Goal: Task Accomplishment & Management: Manage account settings

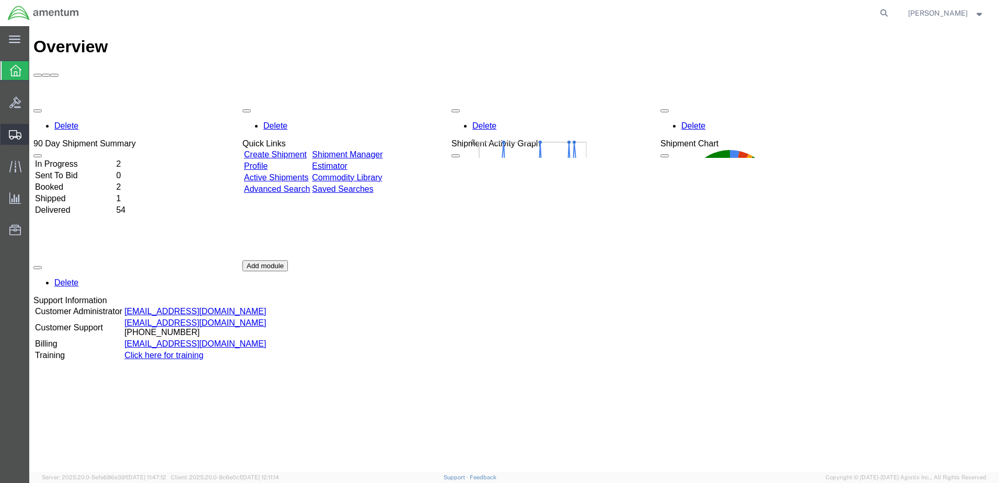
click at [0, 0] on span "Shipment Manager" at bounding box center [0, 0] width 0 height 0
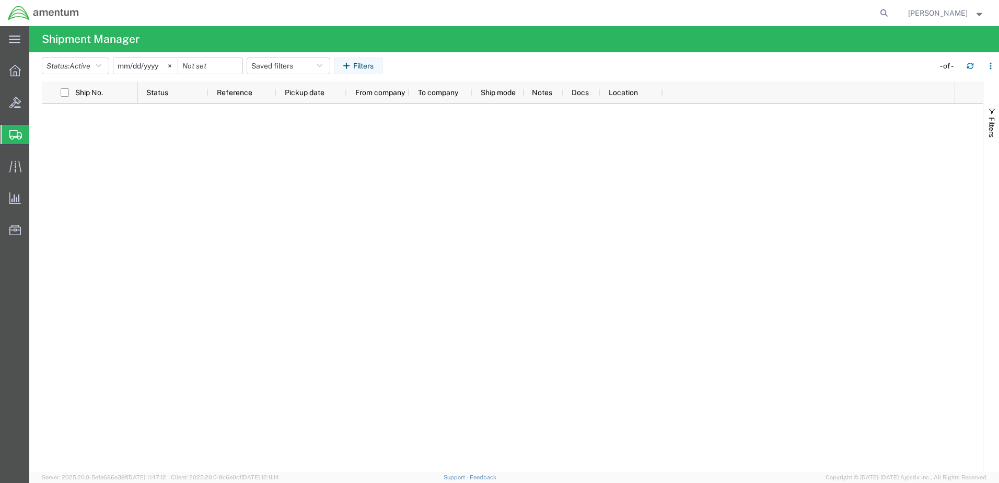
click at [14, 132] on icon at bounding box center [15, 134] width 13 height 9
click at [0, 0] on span "Shipment Manager" at bounding box center [0, 0] width 0 height 0
click at [17, 72] on icon at bounding box center [14, 70] width 11 height 11
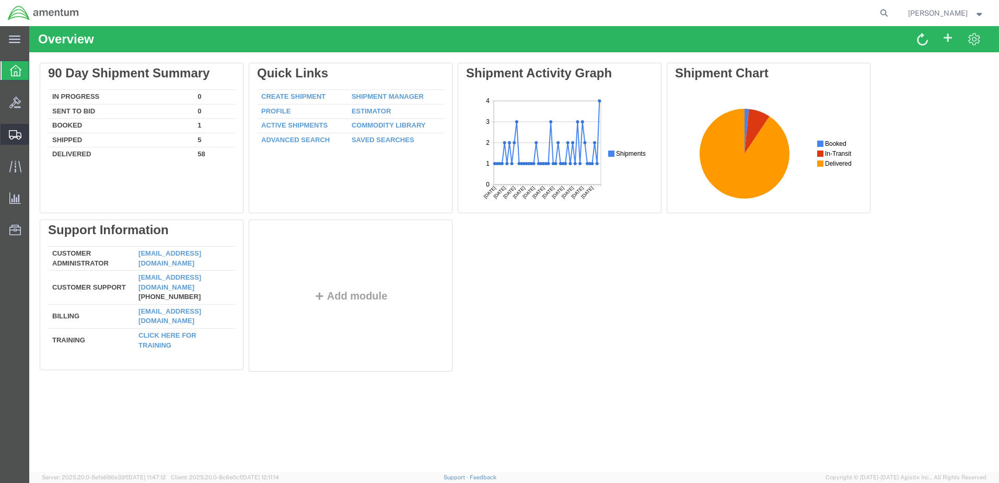
click at [0, 0] on span "Shipment Manager" at bounding box center [0, 0] width 0 height 0
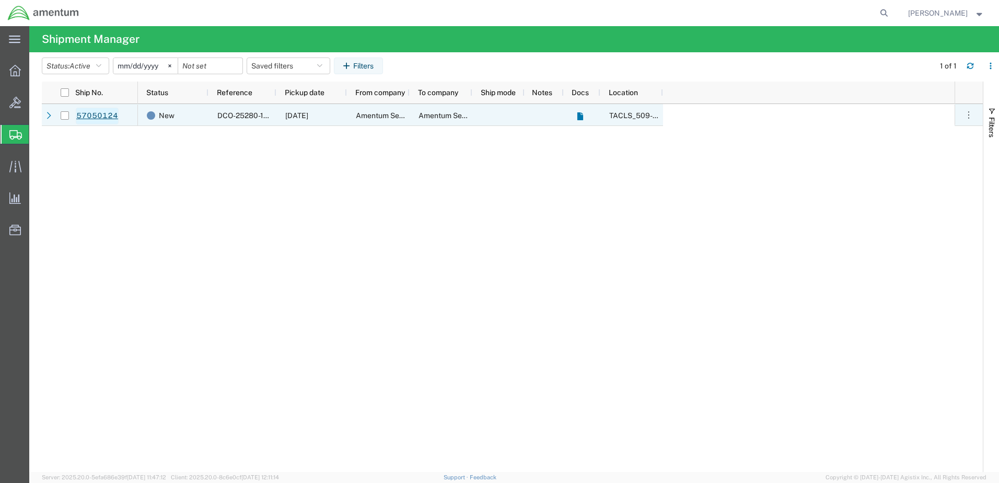
click at [100, 115] on link "57050124" at bounding box center [97, 116] width 43 height 17
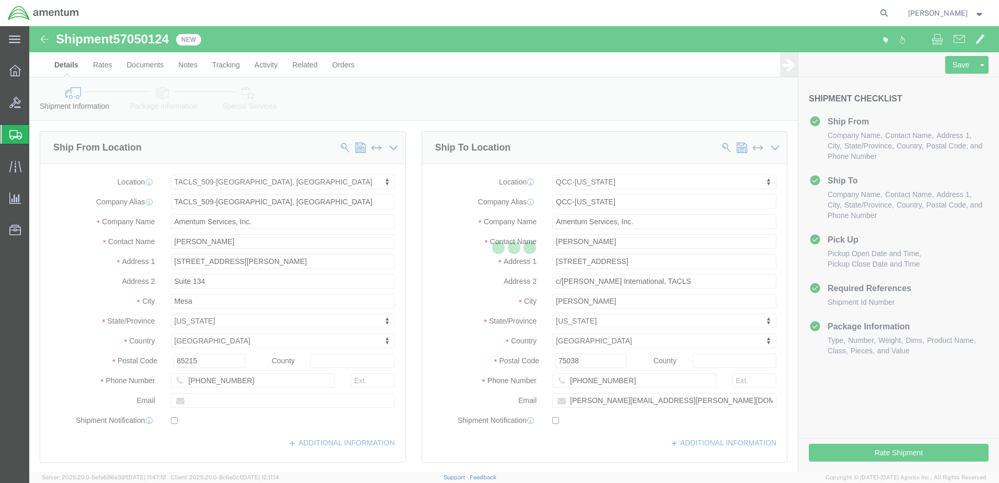
select select "42689"
select select "42668"
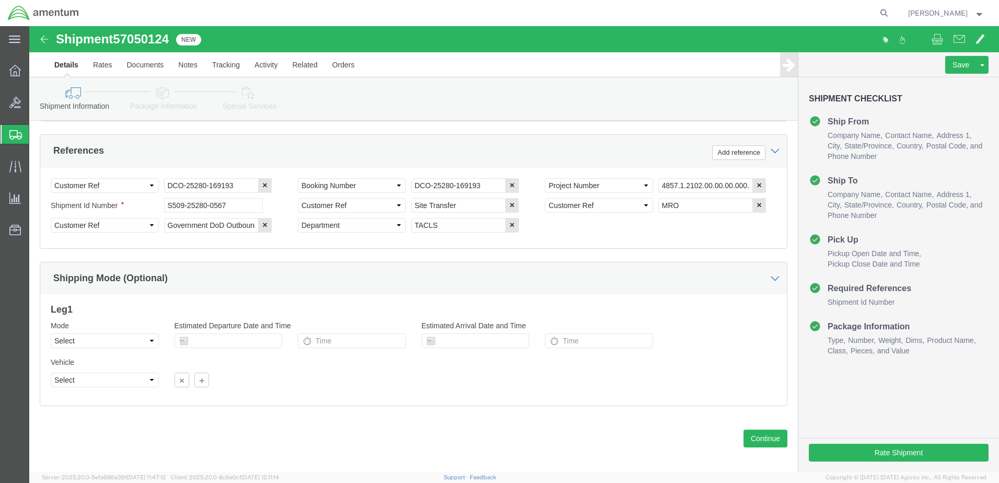
scroll to position [491, 0]
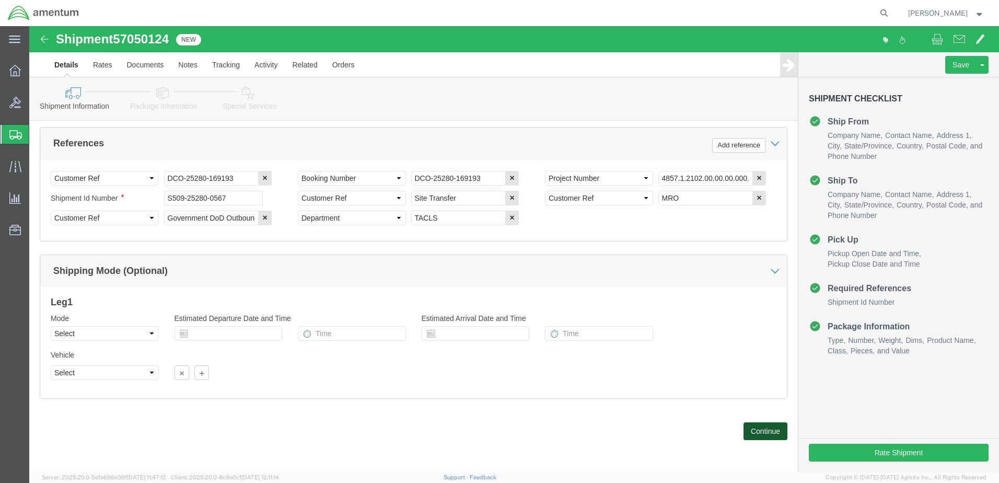
click button "Continue"
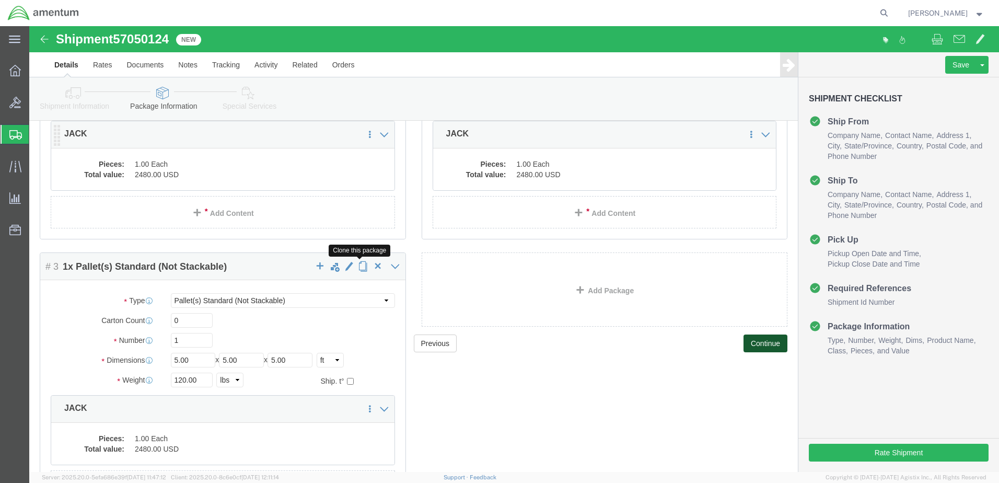
scroll to position [261, 0]
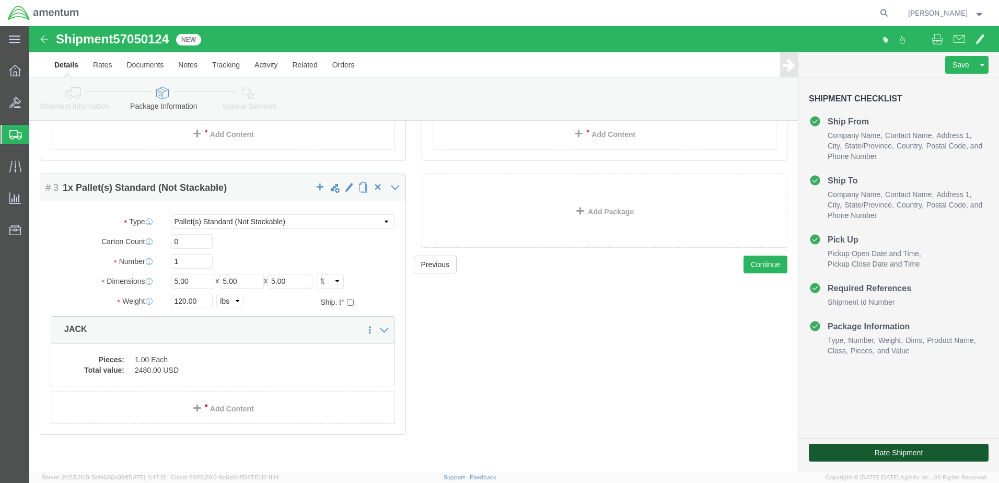
click button "Rate Shipment"
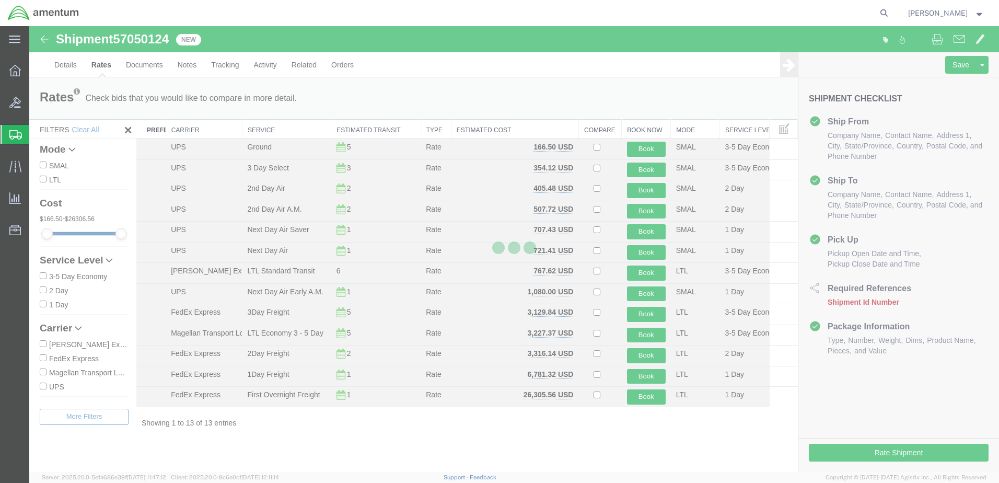
scroll to position [0, 0]
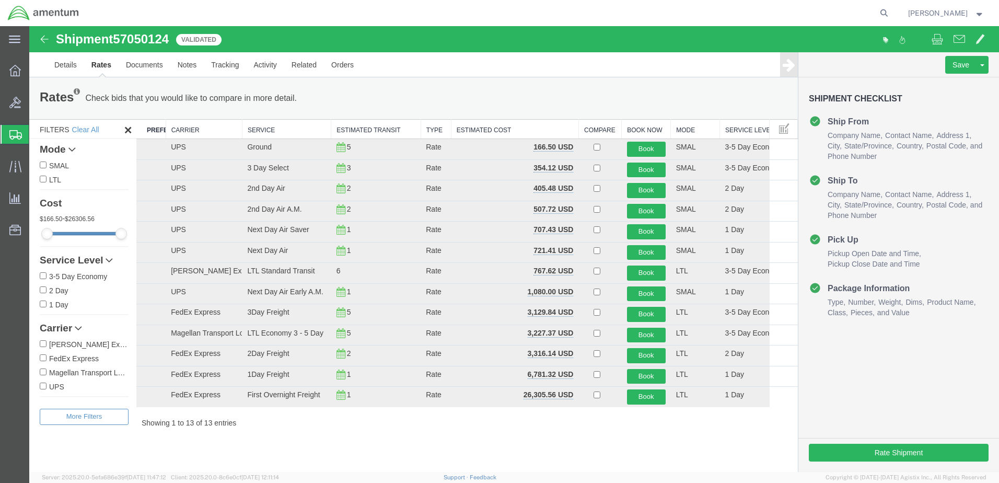
click at [42, 358] on input "FedEx Express" at bounding box center [43, 357] width 7 height 7
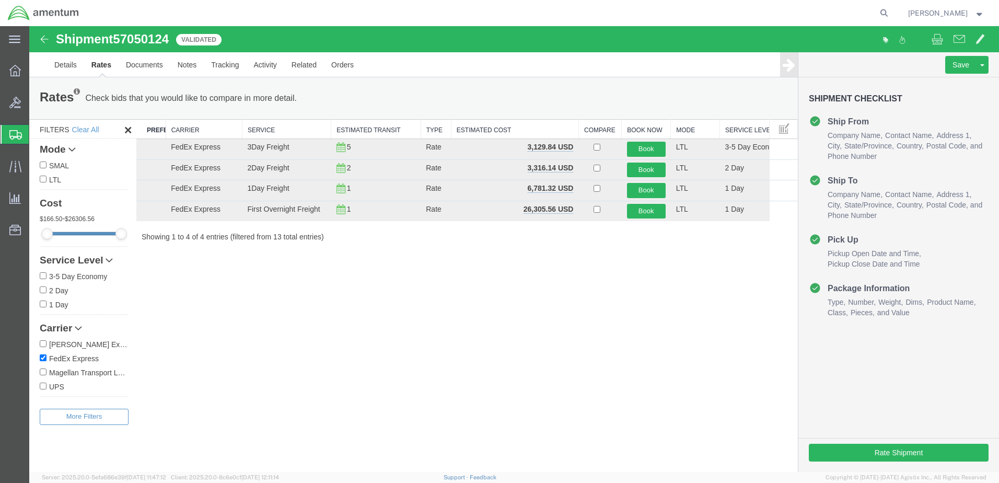
click at [43, 357] on input "FedEx Express" at bounding box center [43, 357] width 7 height 7
checkbox input "false"
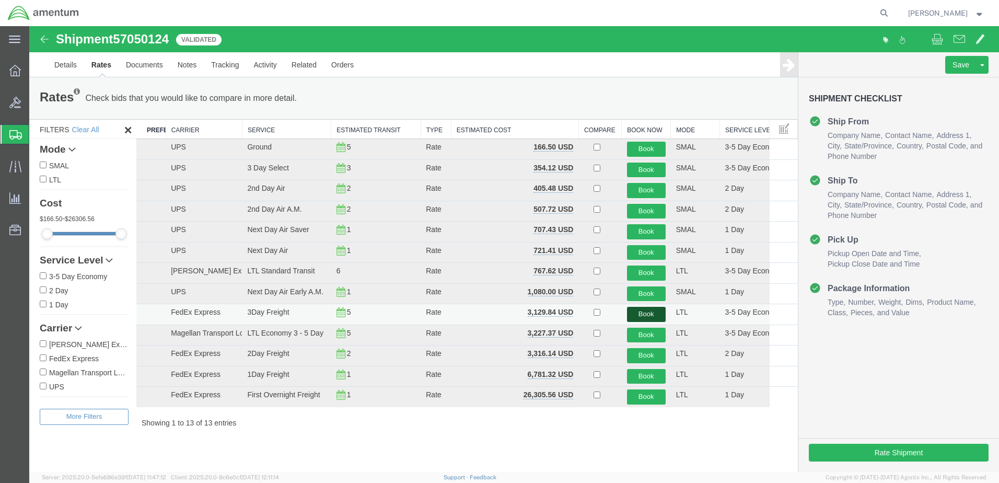
click at [641, 313] on button "Book" at bounding box center [646, 314] width 39 height 15
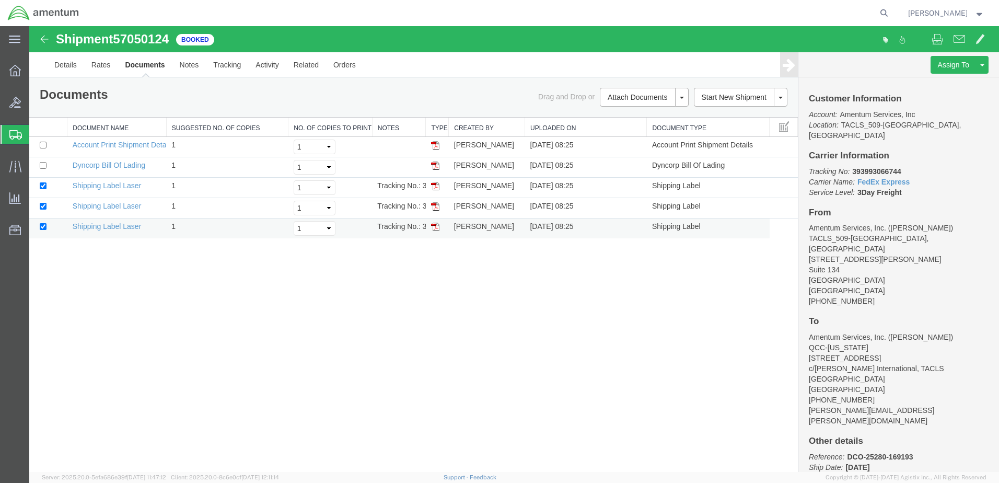
click at [436, 227] on img at bounding box center [435, 227] width 8 height 8
click at [435, 204] on img at bounding box center [435, 206] width 8 height 8
click at [436, 185] on img at bounding box center [435, 186] width 8 height 8
click at [61, 66] on link "Details" at bounding box center [65, 64] width 37 height 25
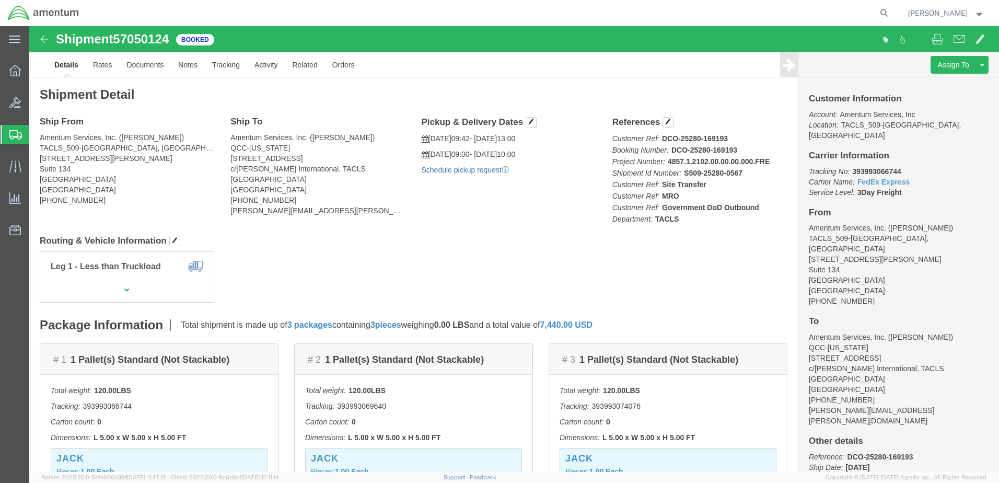
click link "Schedule pickup request"
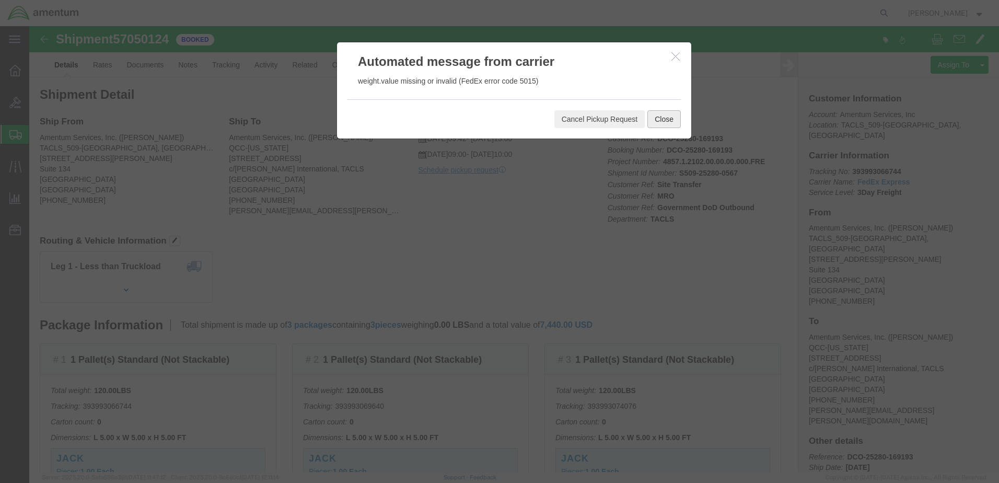
click button "Close"
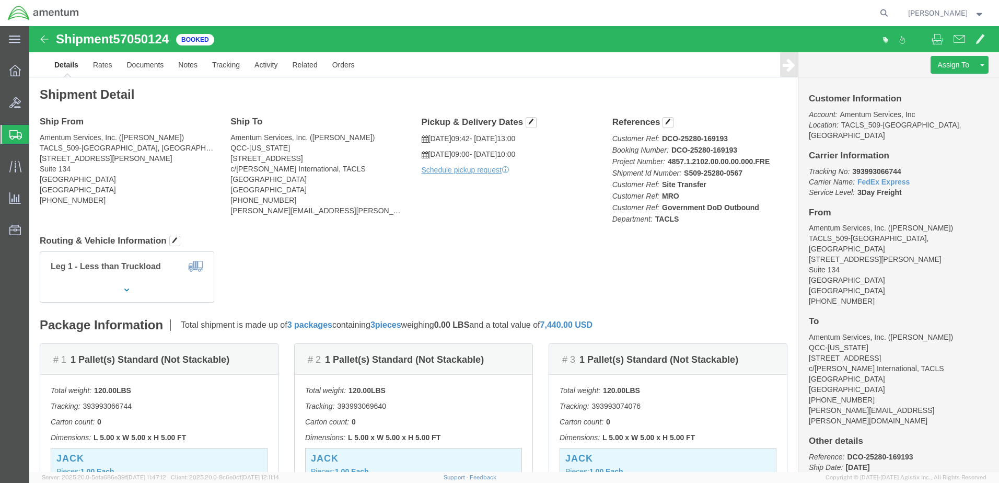
click span "0.00"
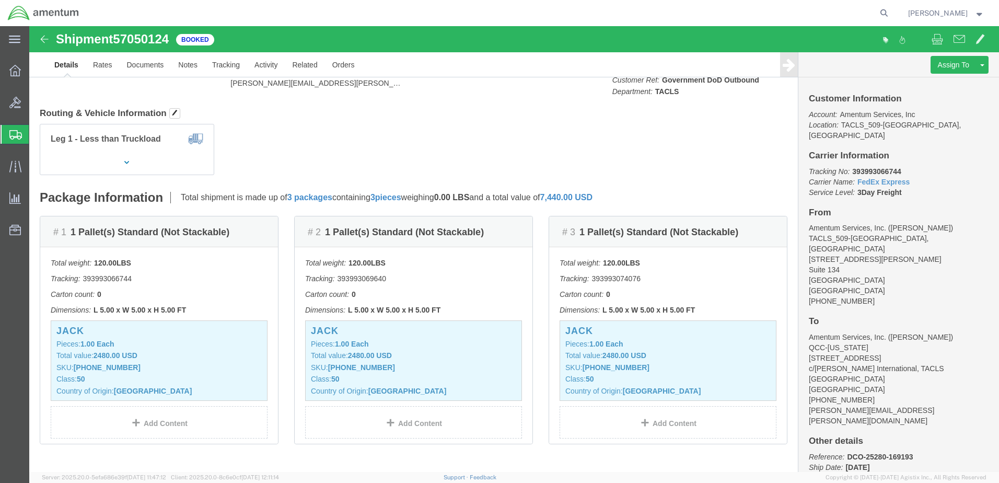
scroll to position [157, 0]
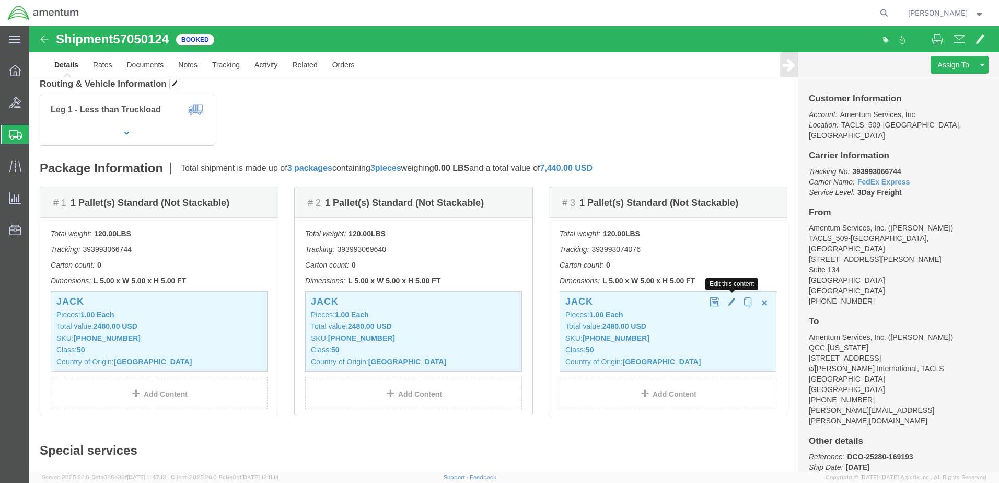
click span "button"
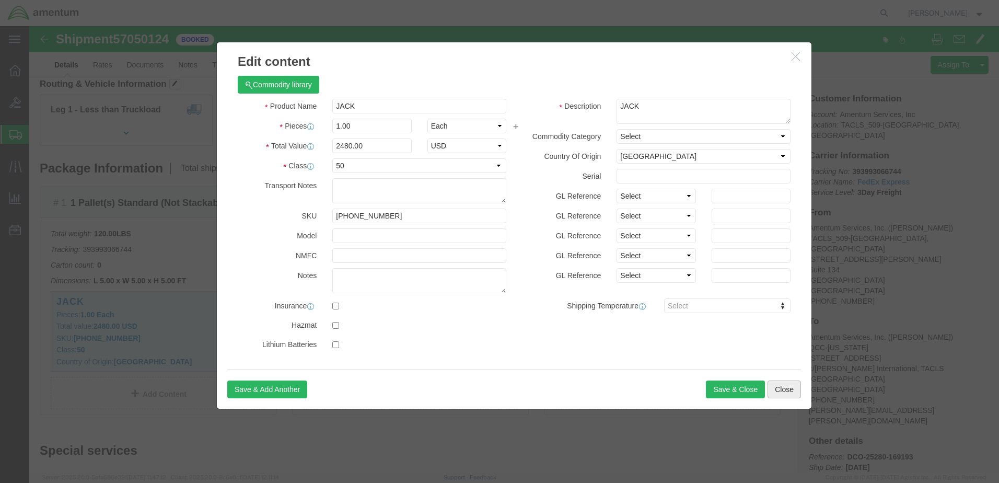
click button "Close"
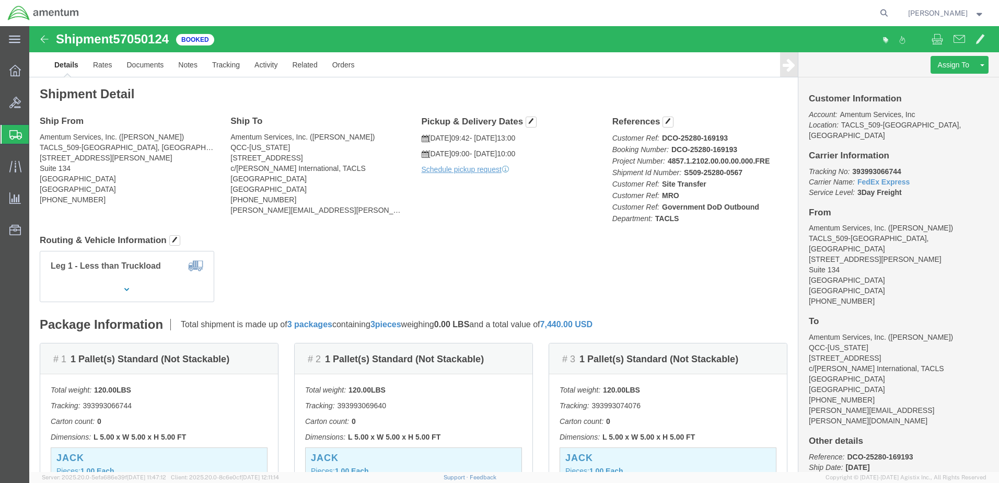
scroll to position [0, 0]
click link "Schedule pickup request"
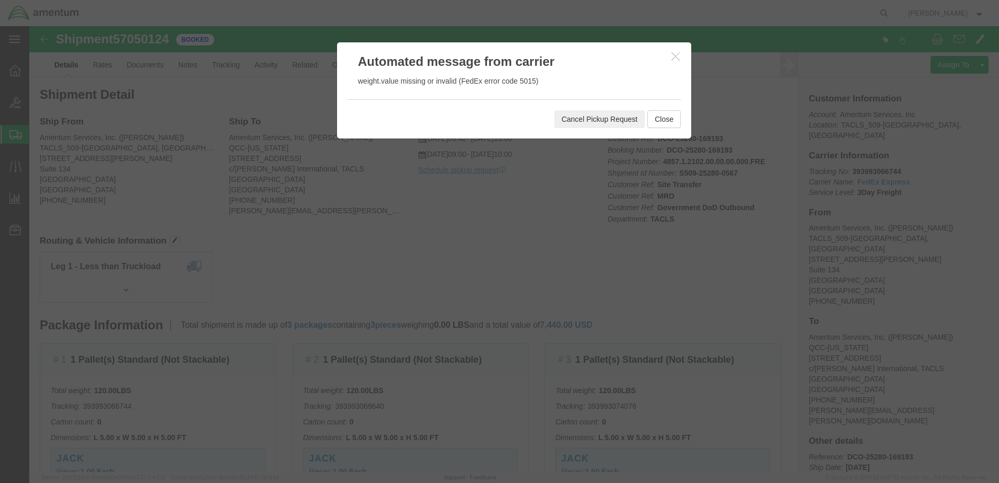
click button "Cancel Pickup Request"
click button "Close"
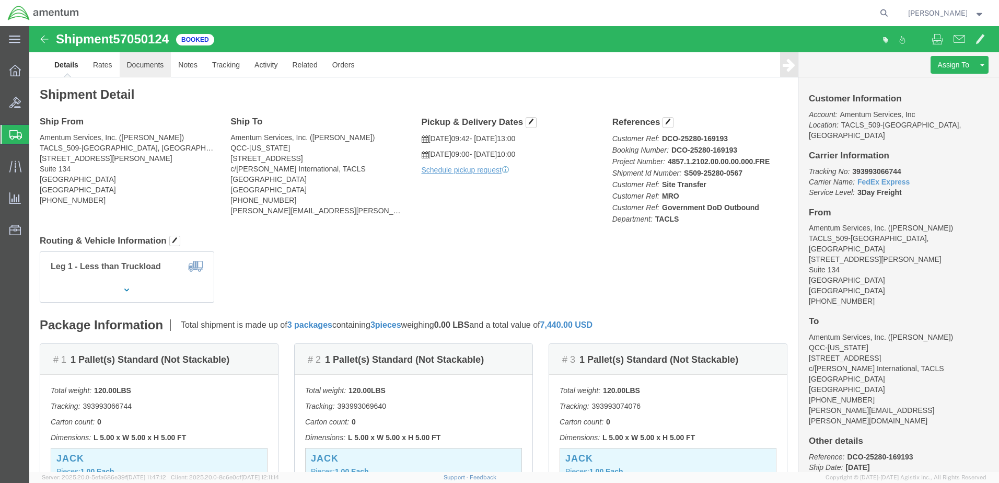
click link "Documents"
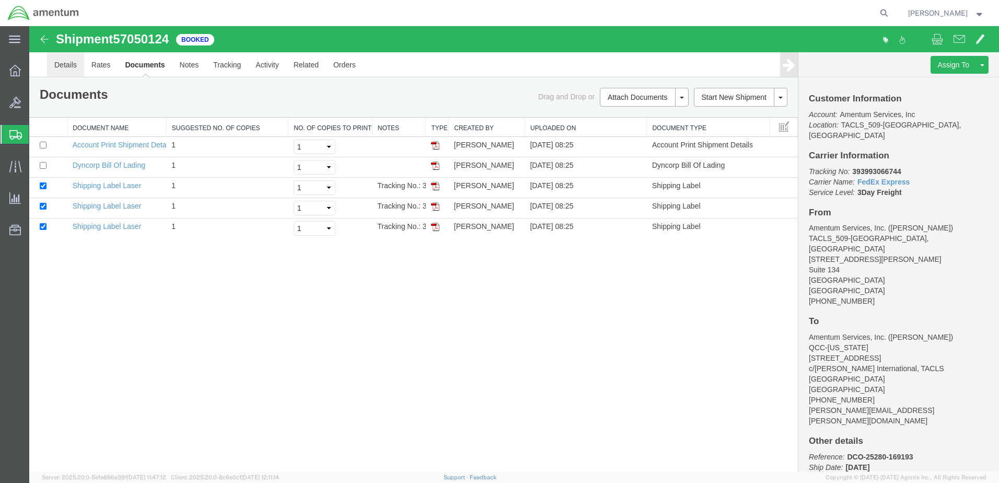
click at [68, 66] on link "Details" at bounding box center [65, 64] width 37 height 25
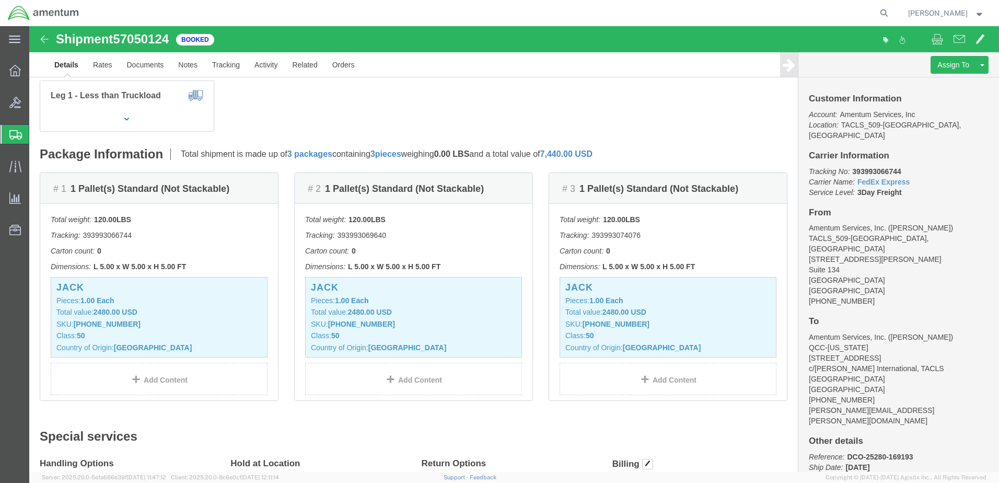
scroll to position [141, 0]
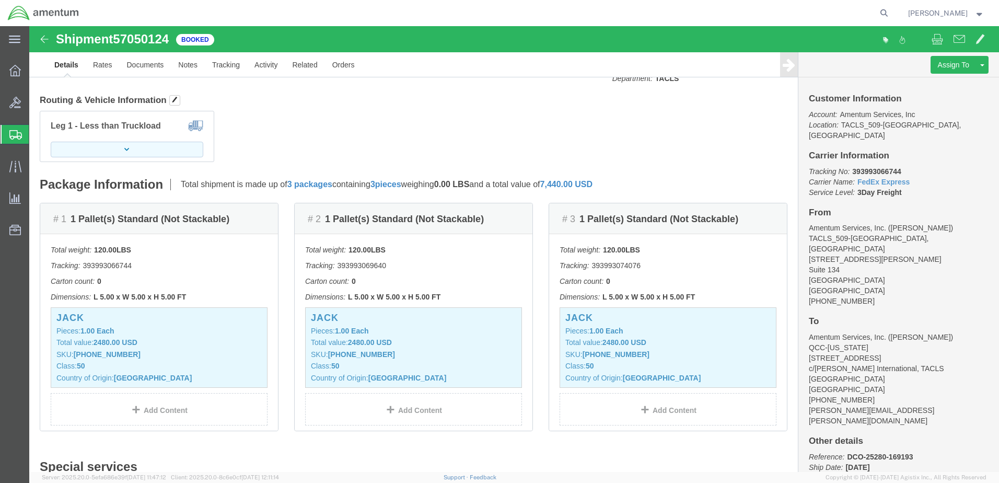
click icon "button"
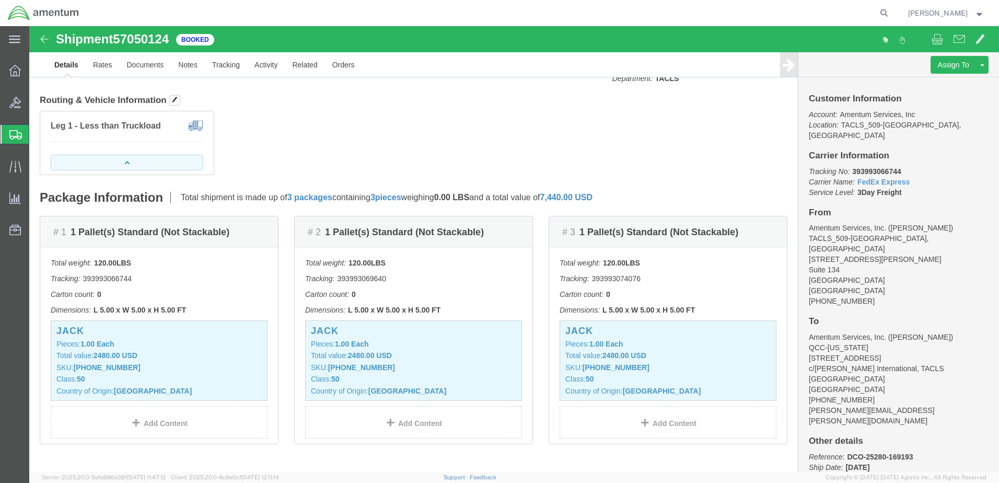
click icon "button"
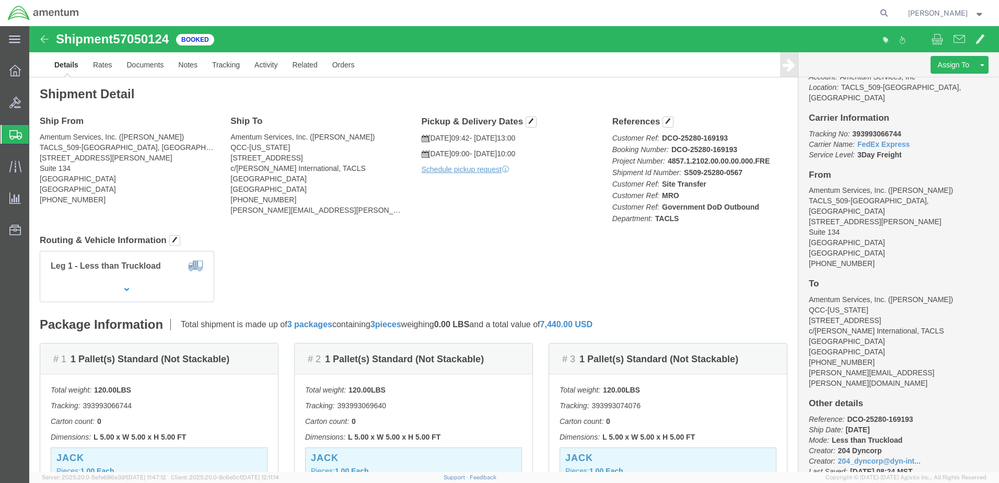
scroll to position [0, 0]
click link "Schedule pickup request"
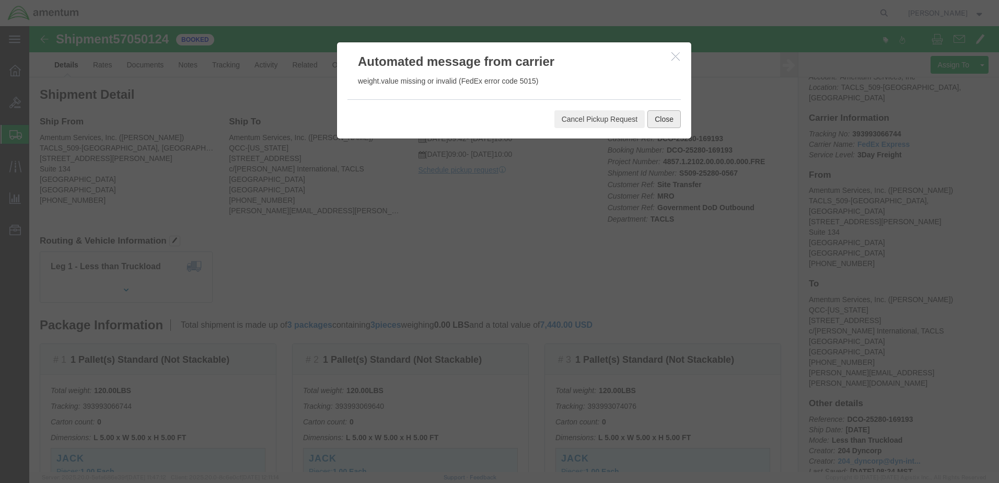
click button "Close"
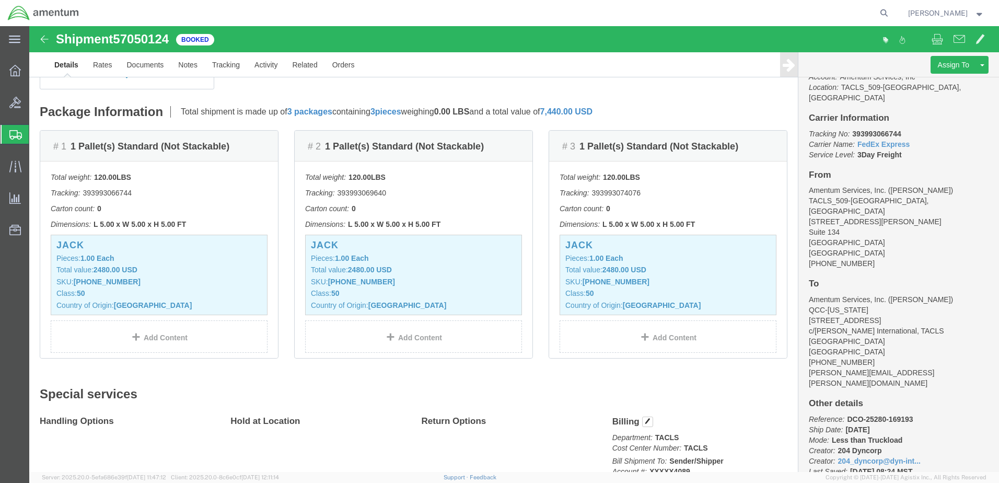
scroll to position [88, 0]
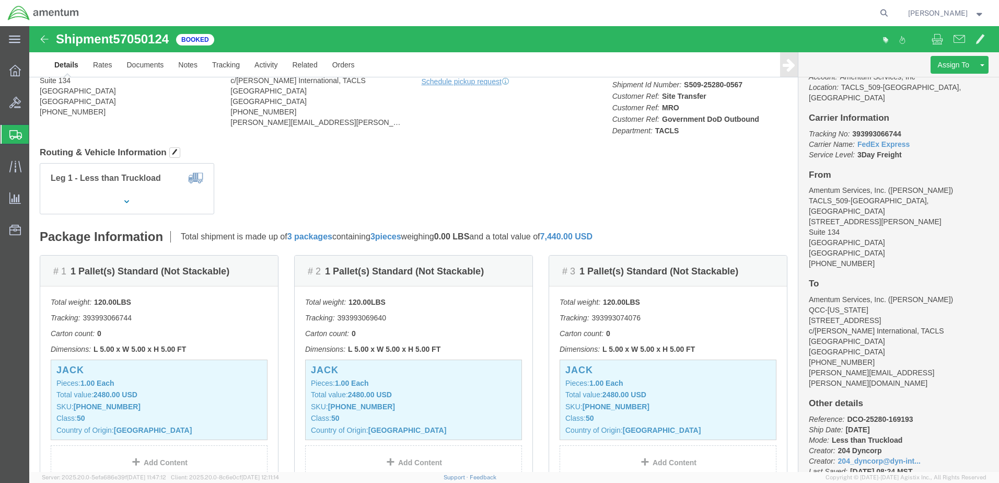
click span "0.00"
click div "Leg 1 - Less than Truckload"
click link "Rates"
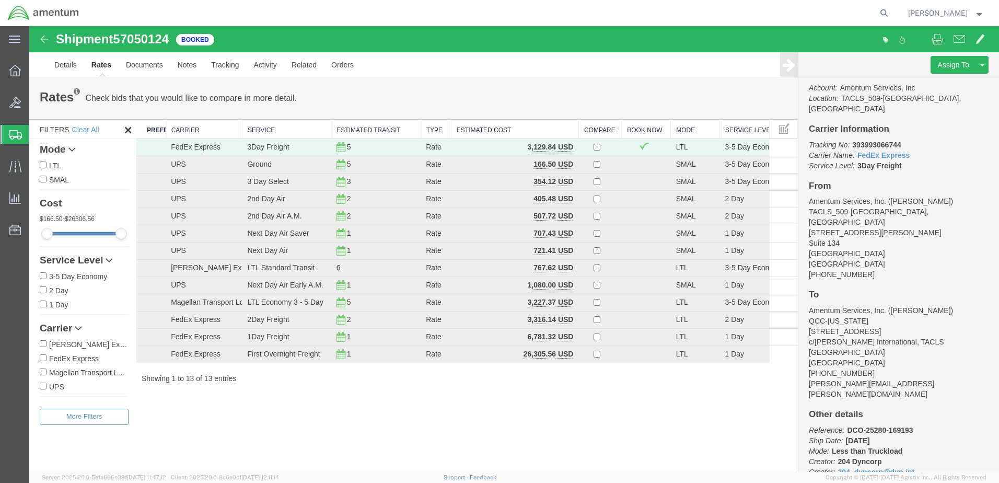
scroll to position [38, 0]
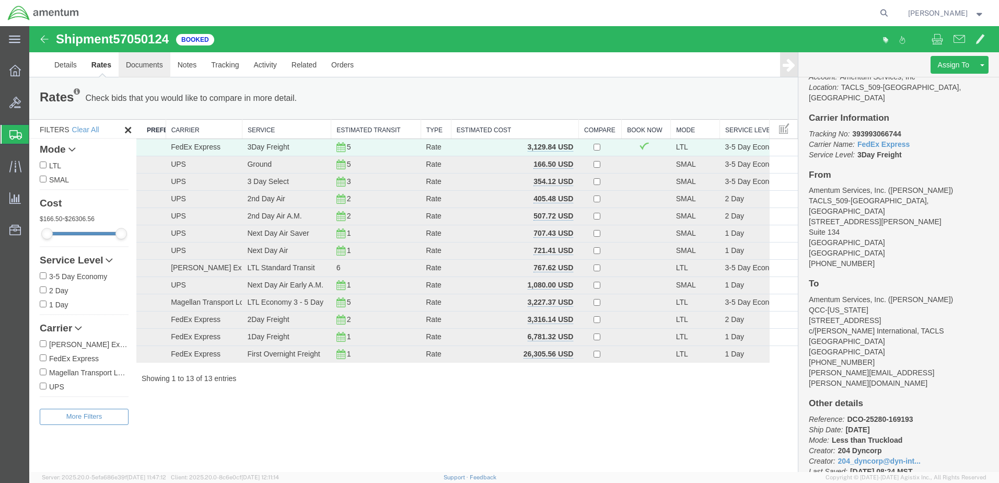
click at [146, 65] on link "Documents" at bounding box center [145, 64] width 52 height 25
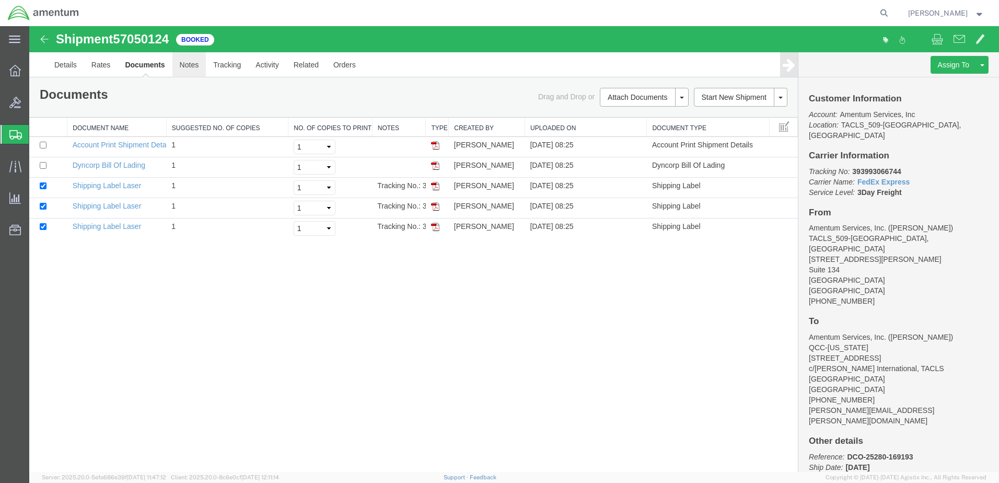
click at [194, 65] on link "Notes" at bounding box center [189, 64] width 34 height 25
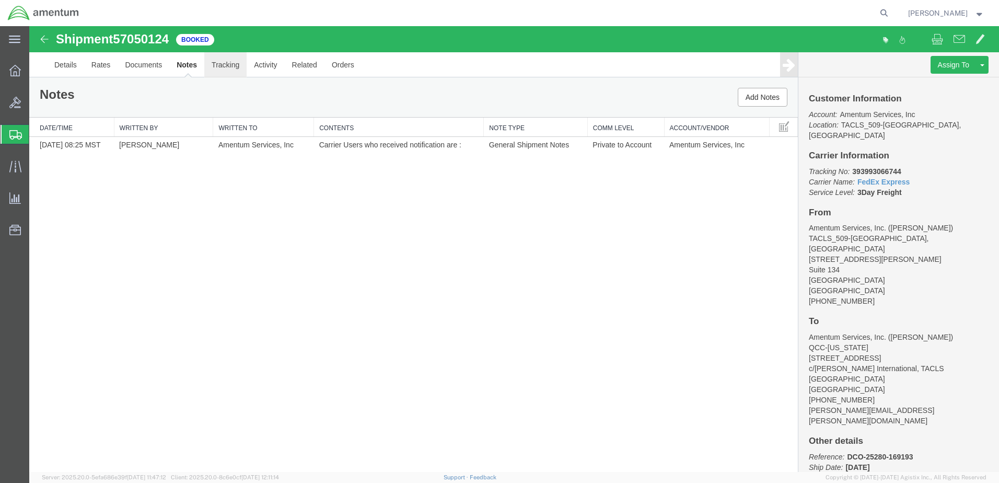
click at [221, 64] on link "Tracking" at bounding box center [225, 64] width 42 height 25
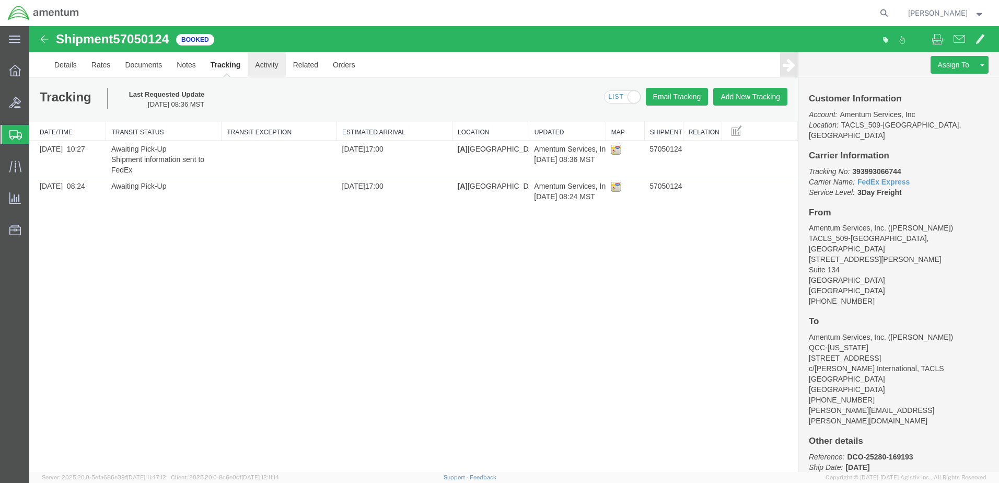
click at [274, 69] on link "Activity" at bounding box center [267, 64] width 38 height 25
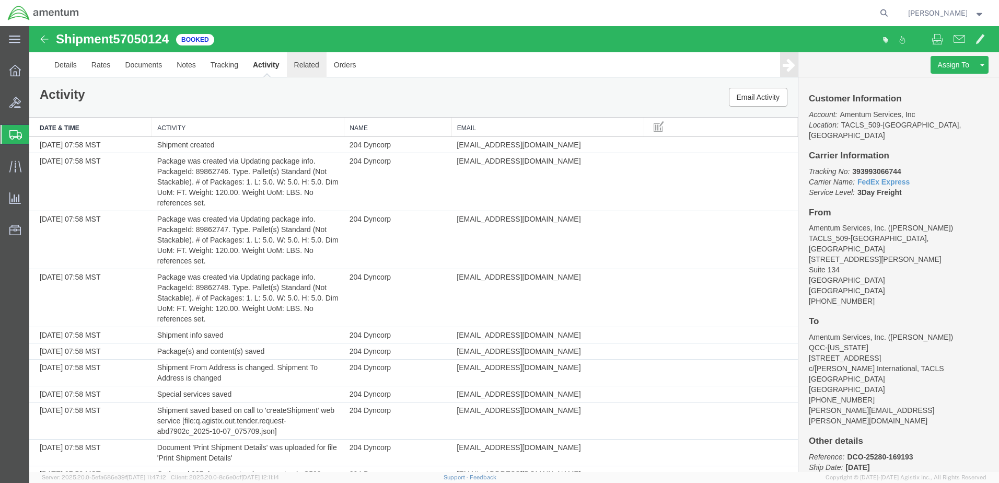
click at [310, 66] on link "Related" at bounding box center [307, 64] width 40 height 25
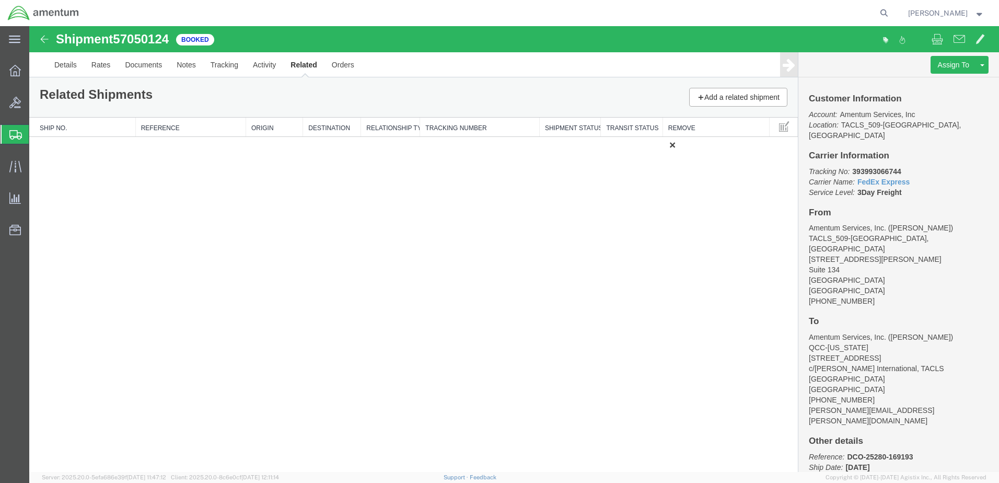
scroll to position [38, 0]
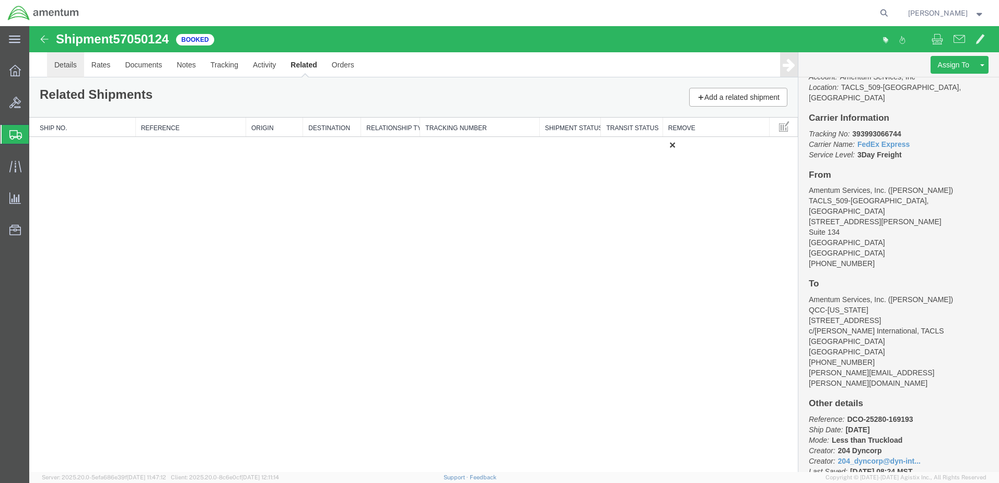
click at [63, 65] on link "Details" at bounding box center [65, 64] width 37 height 25
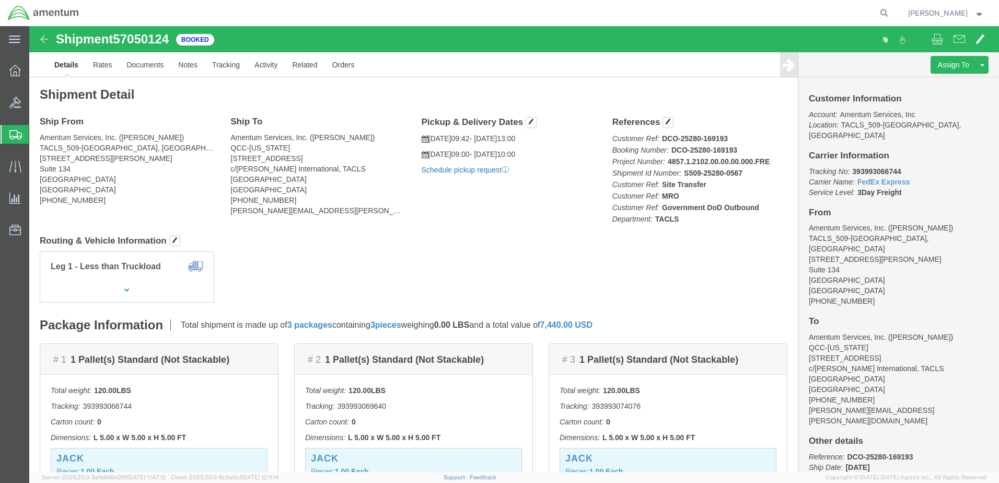
click link "Schedule pickup request"
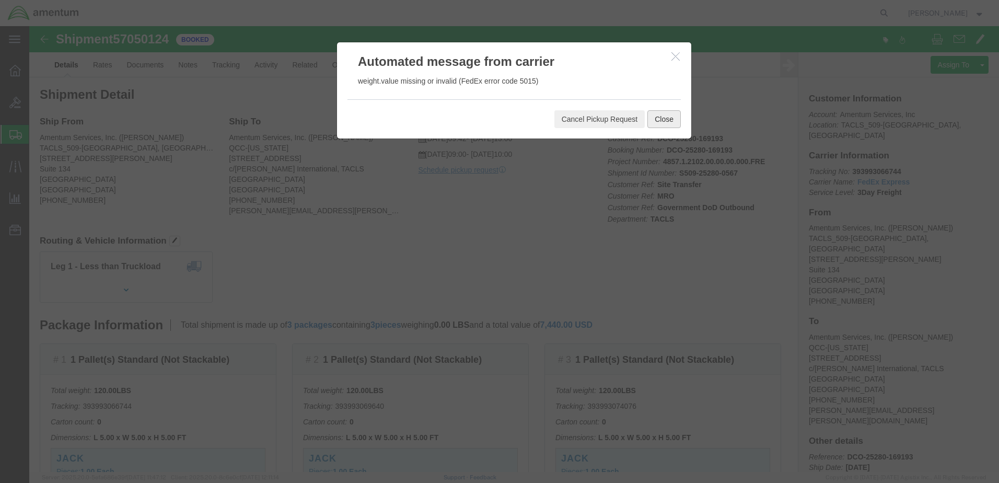
click button "Close"
